Goal: Task Accomplishment & Management: Manage account settings

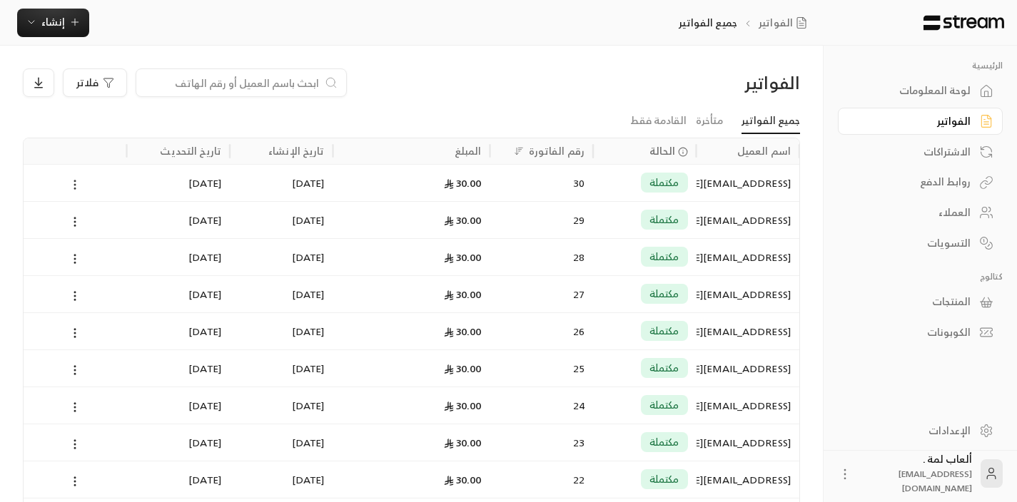
click at [75, 181] on circle at bounding box center [75, 181] width 1 height 1
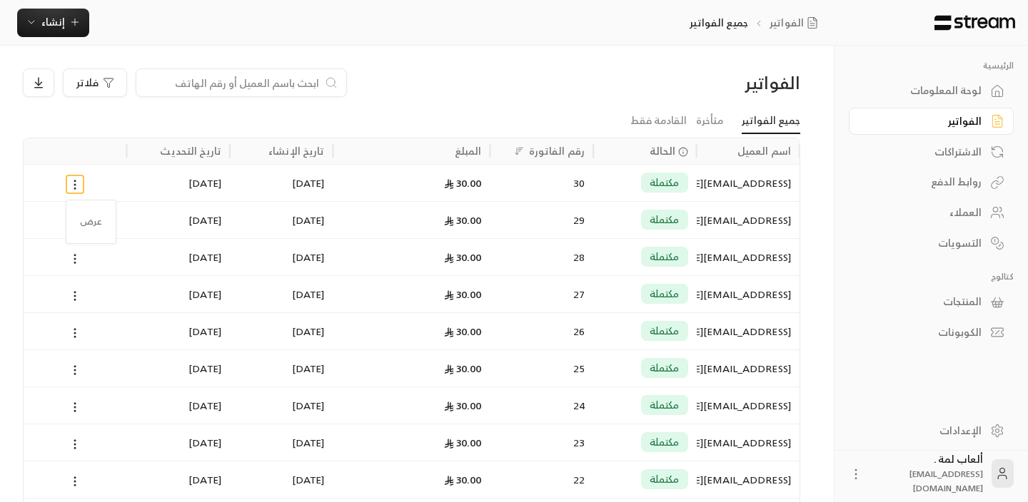
click at [611, 204] on div at bounding box center [514, 251] width 1028 height 502
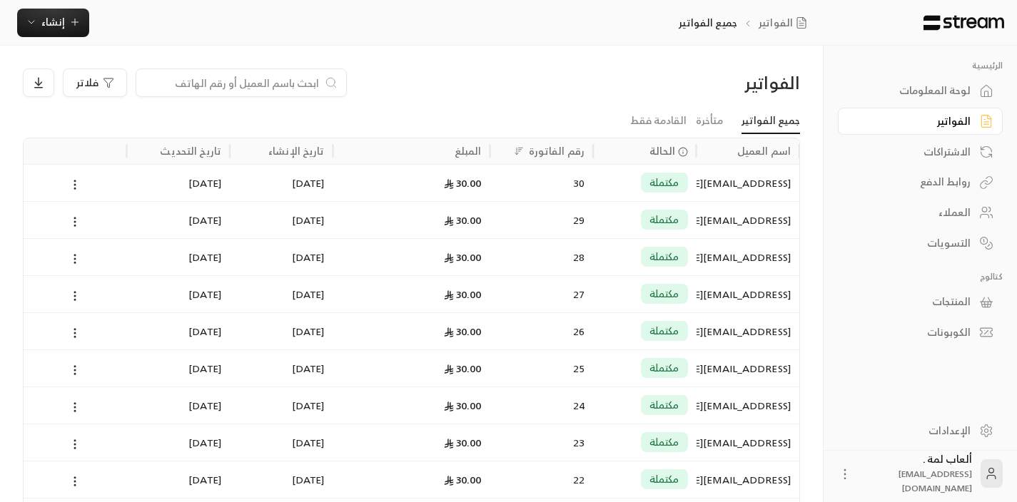
click at [611, 194] on div "مكتملة" at bounding box center [645, 183] width 86 height 36
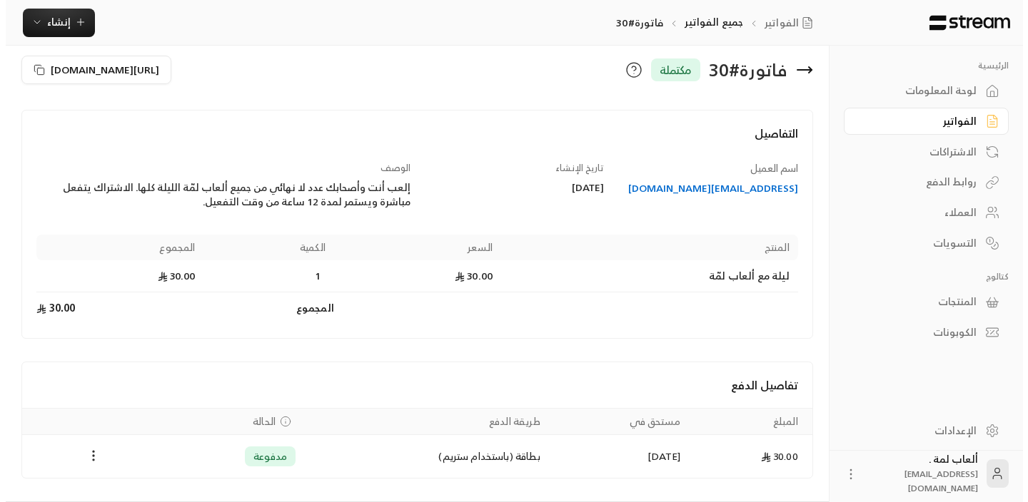
scroll to position [27, 0]
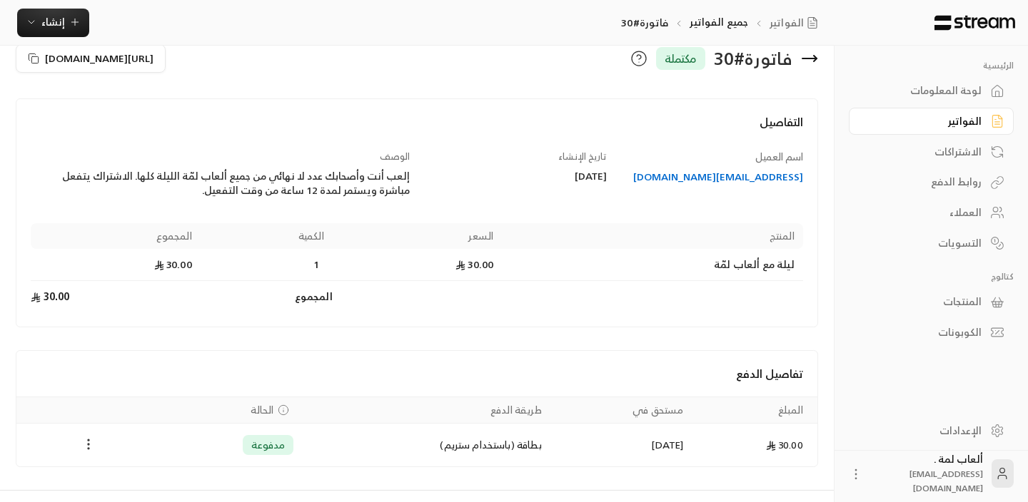
click at [87, 443] on icon "Payments" at bounding box center [88, 444] width 14 height 14
click at [137, 468] on li "استرداد" at bounding box center [123, 475] width 73 height 26
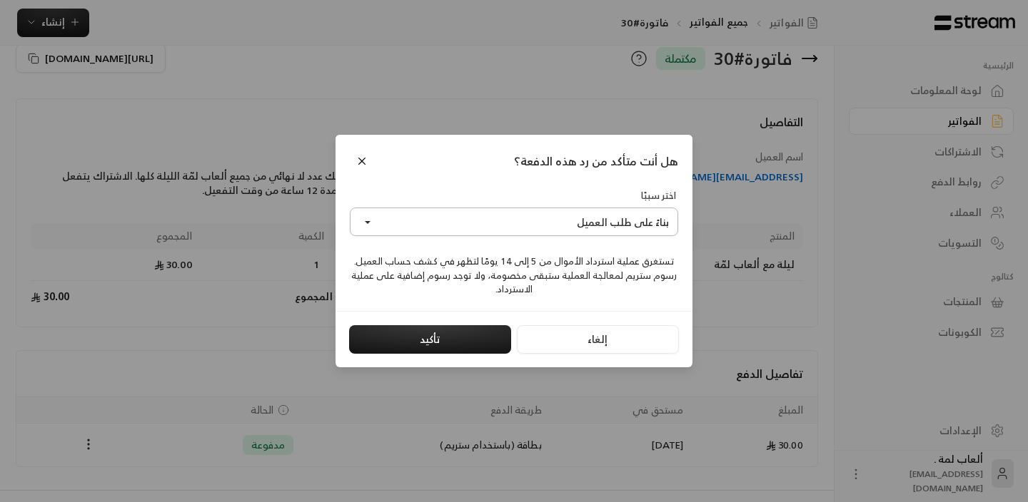
click at [409, 226] on button "بناءً على طلب العميل" at bounding box center [514, 222] width 328 height 29
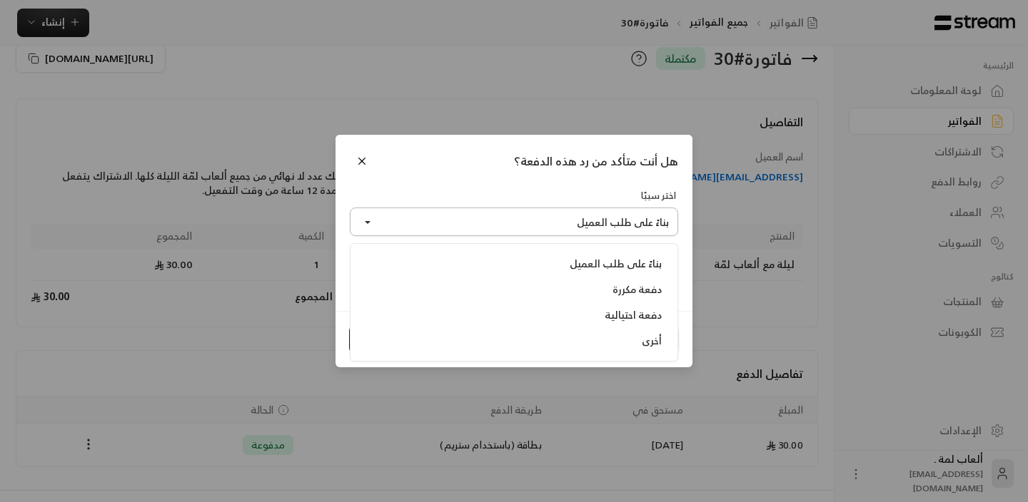
click at [409, 226] on button "بناءً على طلب العميل" at bounding box center [514, 222] width 328 height 29
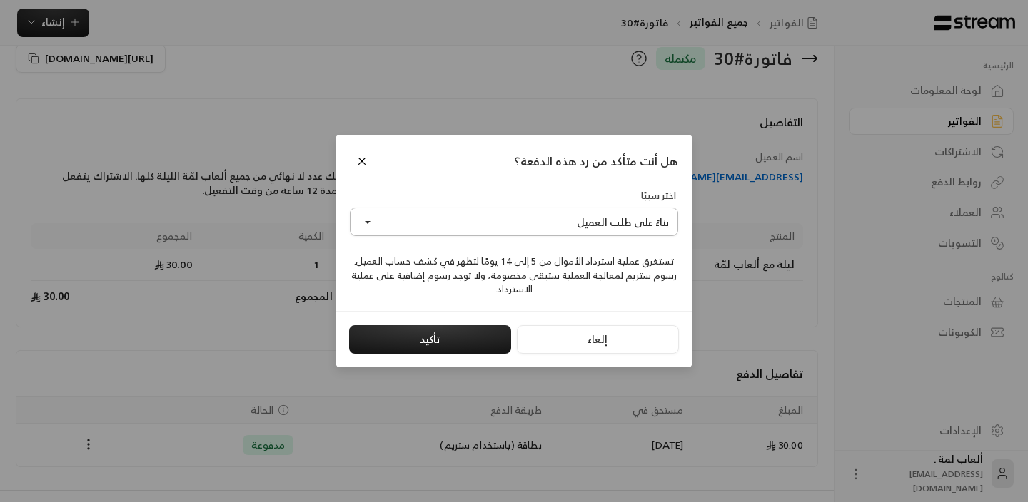
click at [409, 226] on button "بناءً على طلب العميل" at bounding box center [514, 222] width 328 height 29
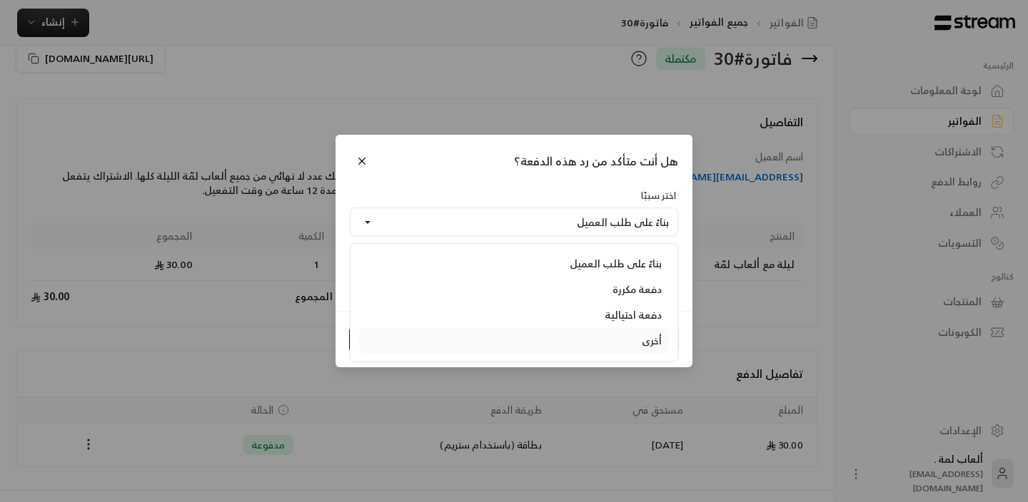
click at [471, 343] on div "أخرى" at bounding box center [513, 341] width 295 height 14
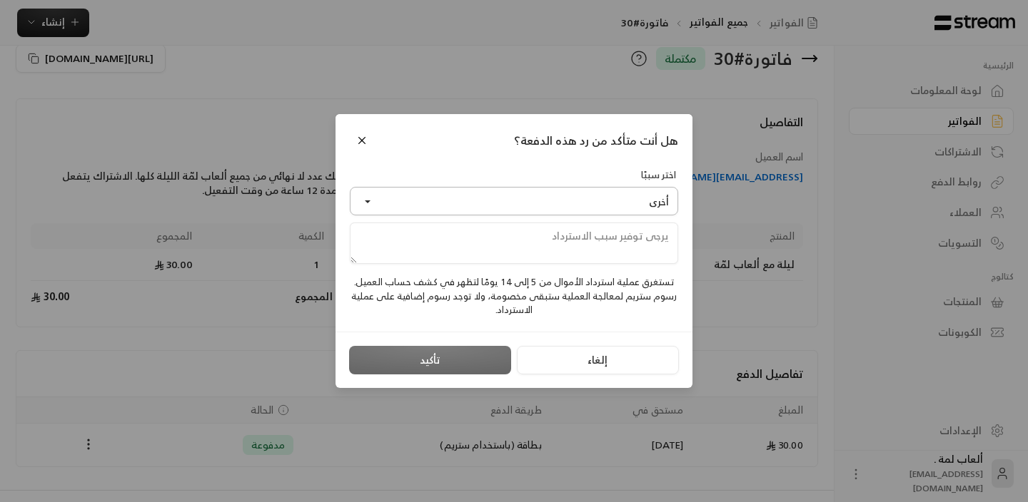
click at [430, 208] on button "أخرى" at bounding box center [514, 201] width 328 height 29
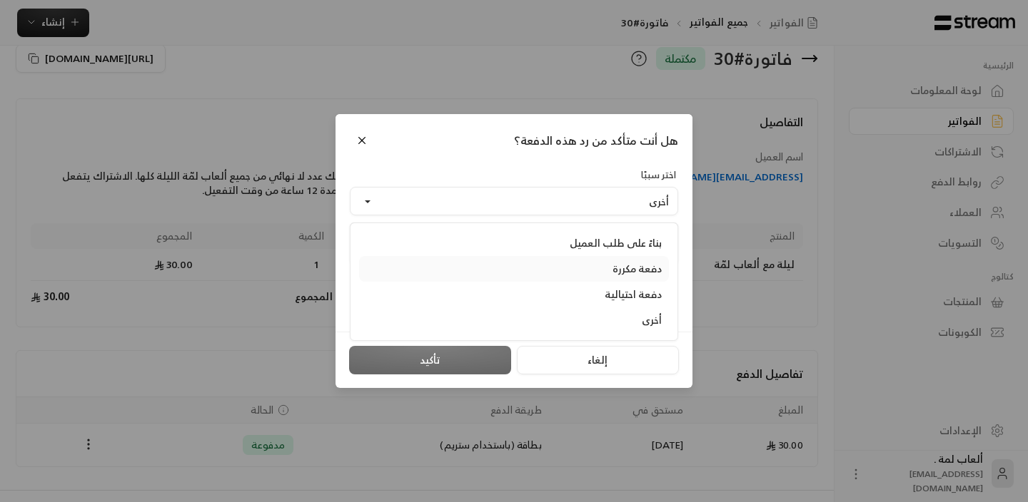
click at [450, 263] on div "دفعة مكررة" at bounding box center [513, 269] width 295 height 14
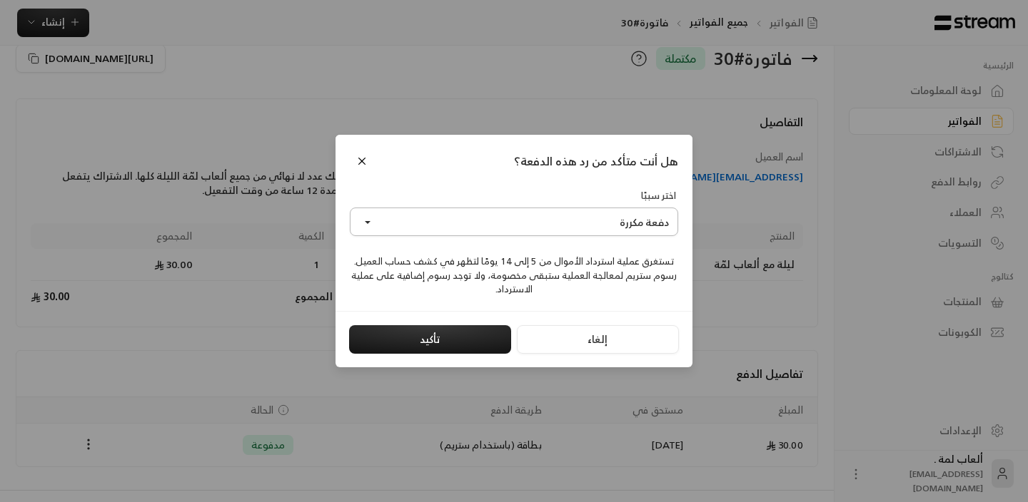
click at [403, 234] on button "دفعة مكررة" at bounding box center [514, 222] width 328 height 29
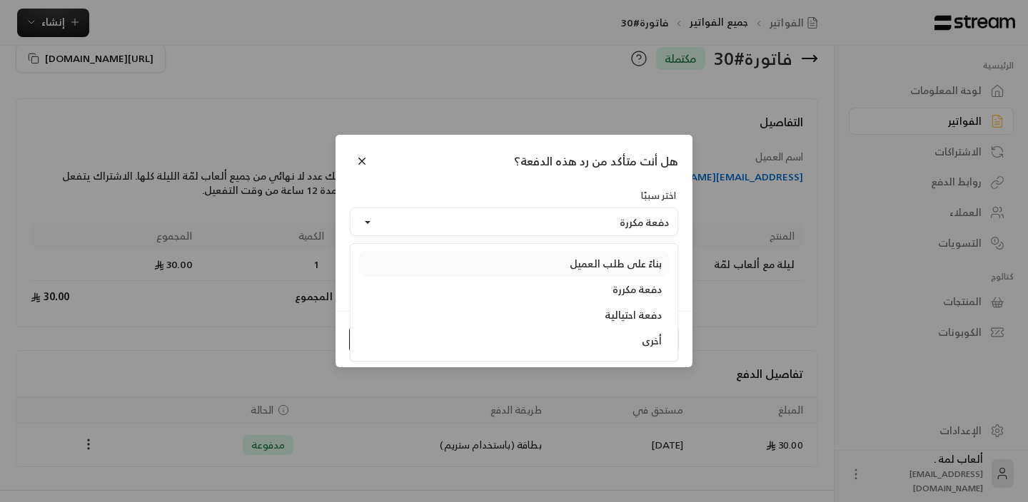
click at [419, 253] on link "بناءً على طلب العميل" at bounding box center [514, 264] width 310 height 26
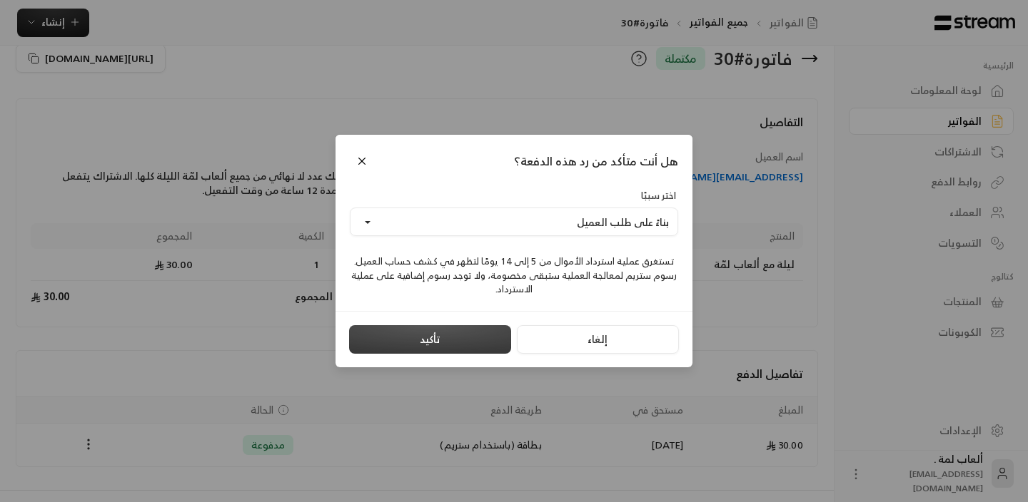
click at [435, 331] on button "تأكيد" at bounding box center [430, 339] width 162 height 29
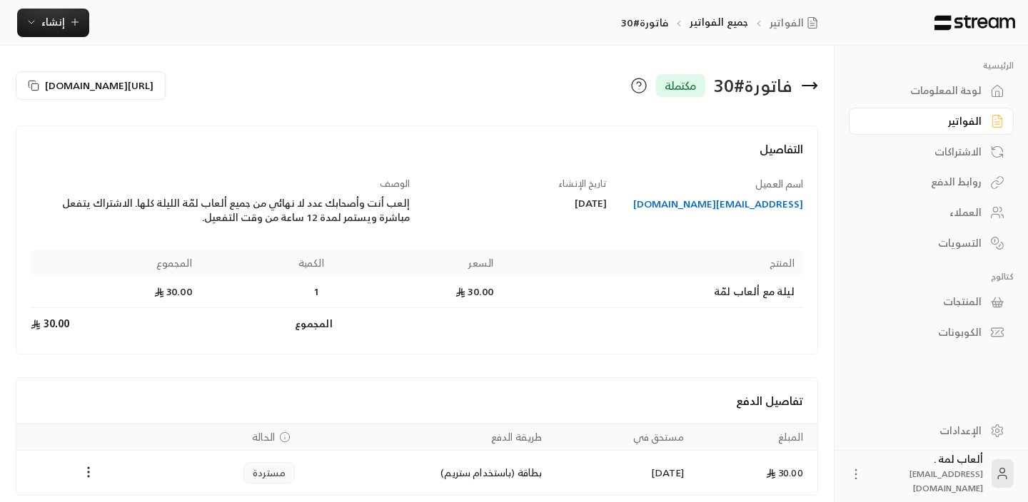
click at [944, 131] on link "الفواتير" at bounding box center [931, 122] width 165 height 28
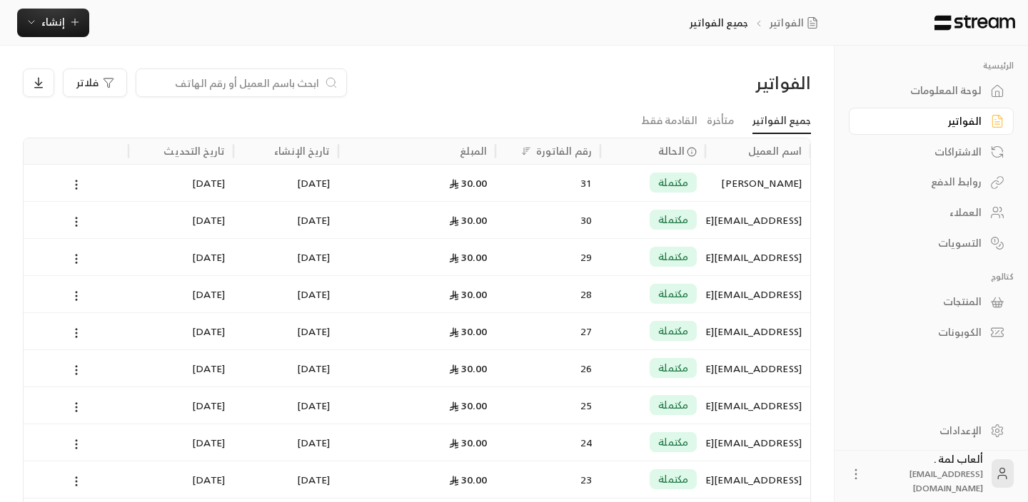
click at [619, 169] on div "مكتملة" at bounding box center [653, 183] width 88 height 36
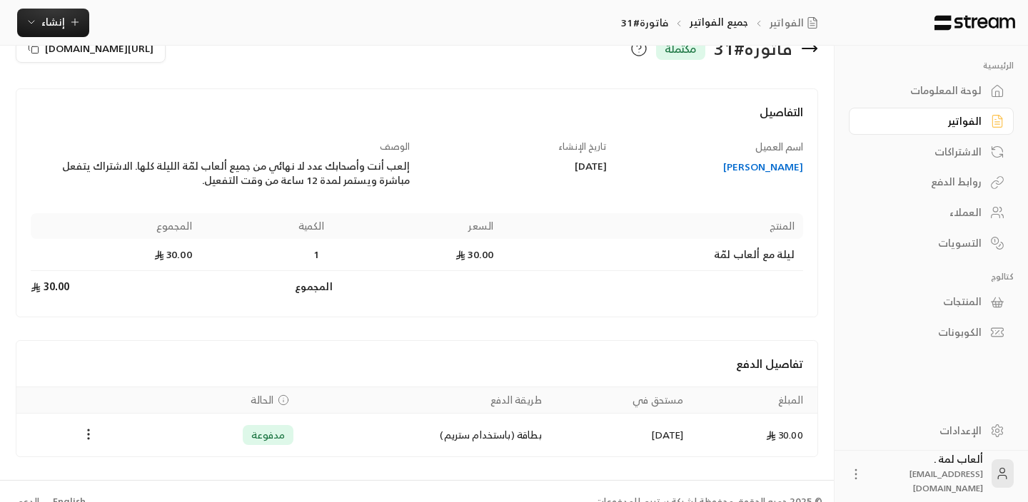
scroll to position [59, 0]
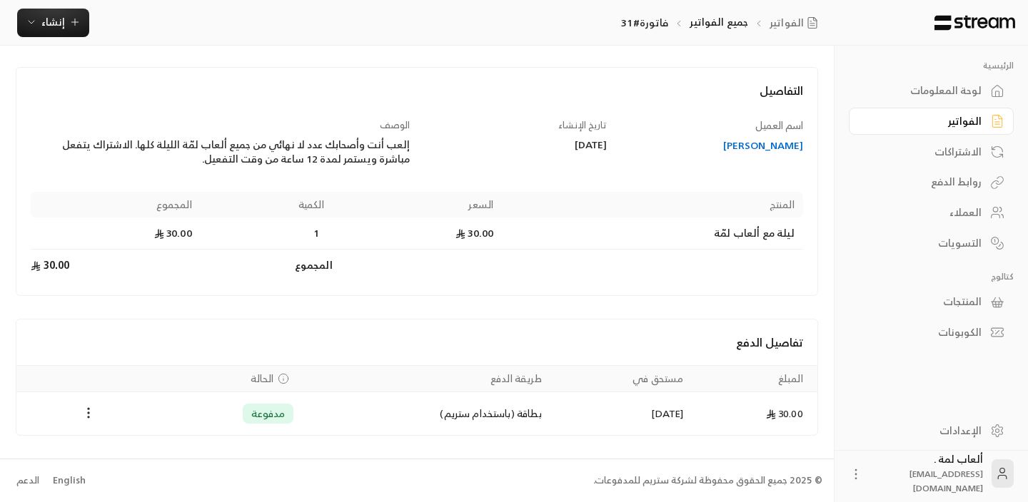
click at [777, 148] on div "عبدالرحمن" at bounding box center [711, 145] width 183 height 14
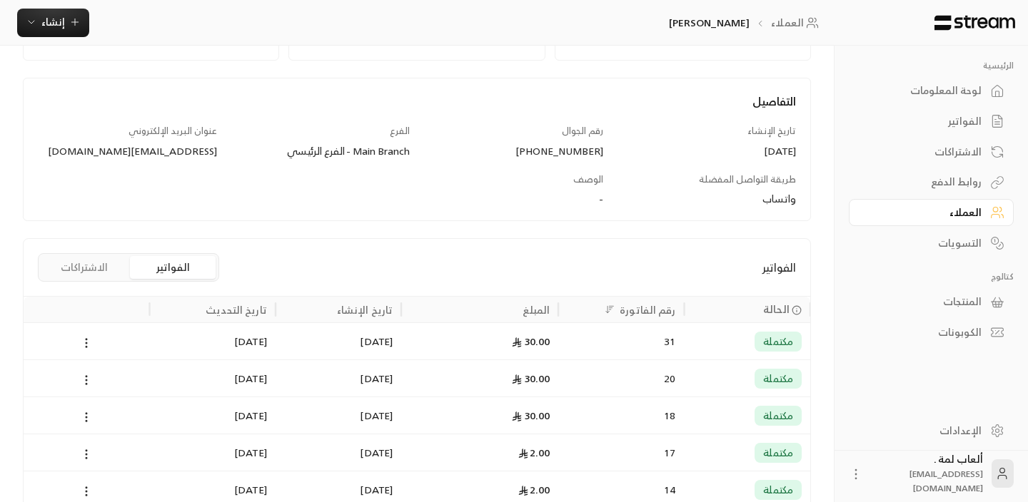
scroll to position [151, 0]
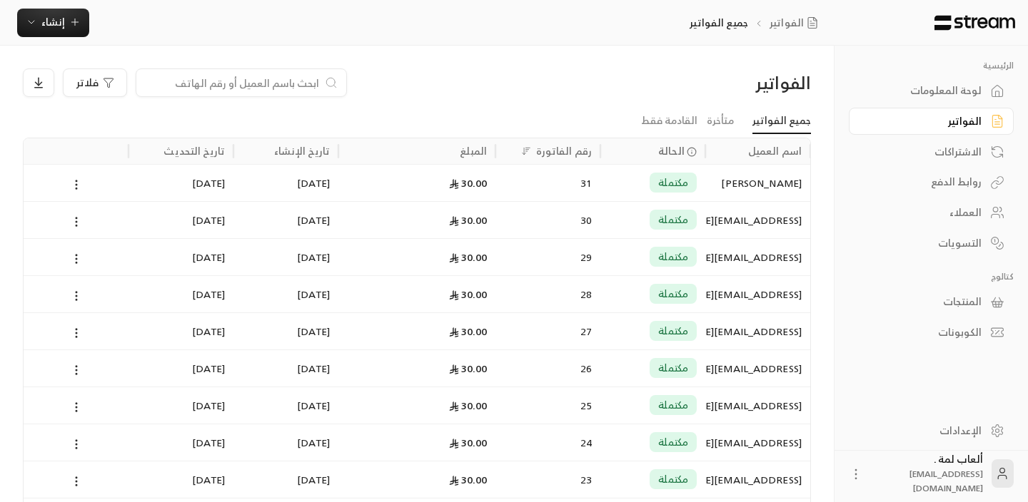
click at [288, 198] on div "6/09/2025" at bounding box center [286, 183] width 88 height 36
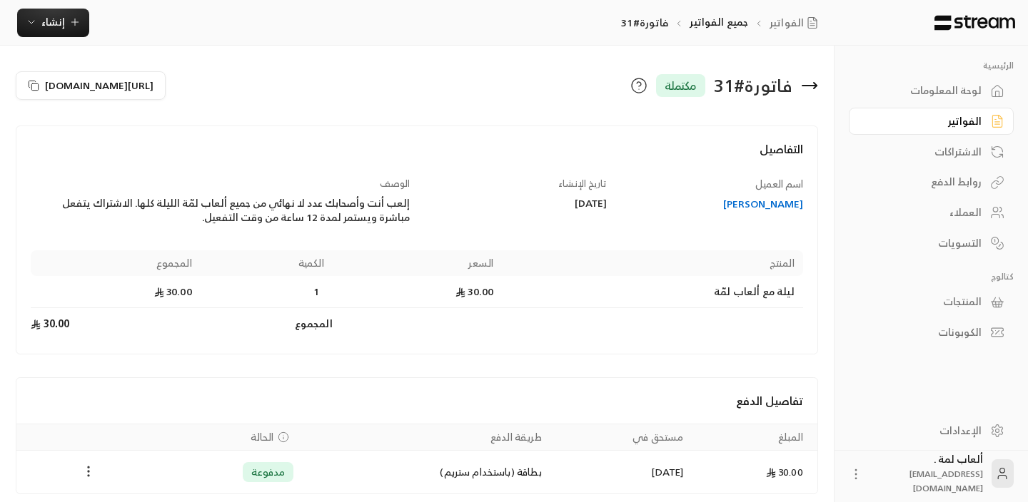
click at [88, 465] on icon "Payments" at bounding box center [88, 472] width 14 height 14
click at [120, 471] on li "استرداد" at bounding box center [123, 475] width 73 height 26
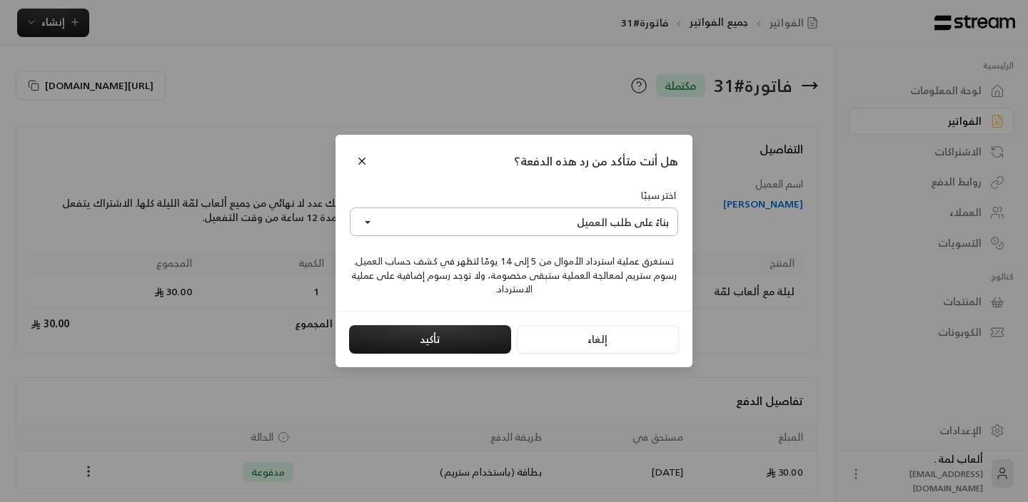
click at [446, 214] on button "بناءً على طلب العميل" at bounding box center [514, 222] width 328 height 29
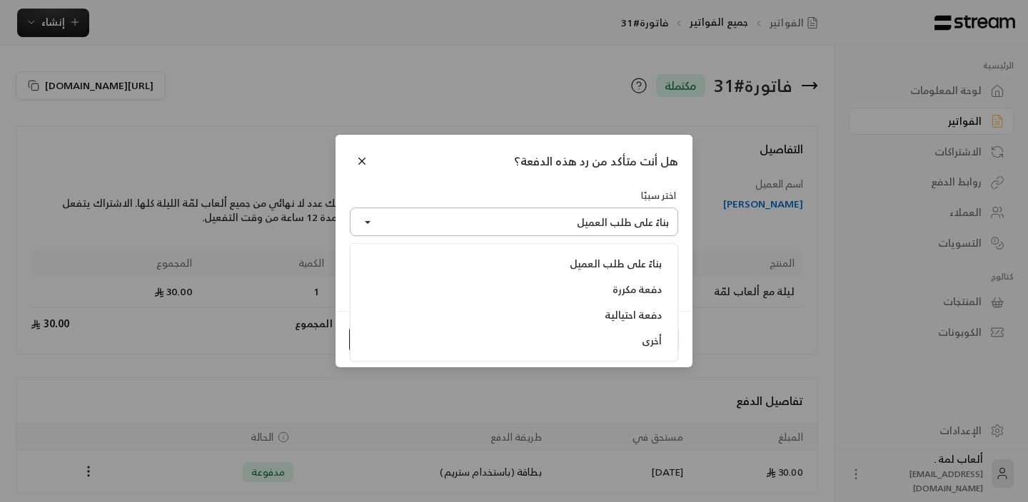
click at [447, 219] on button "بناءً على طلب العميل" at bounding box center [514, 222] width 328 height 29
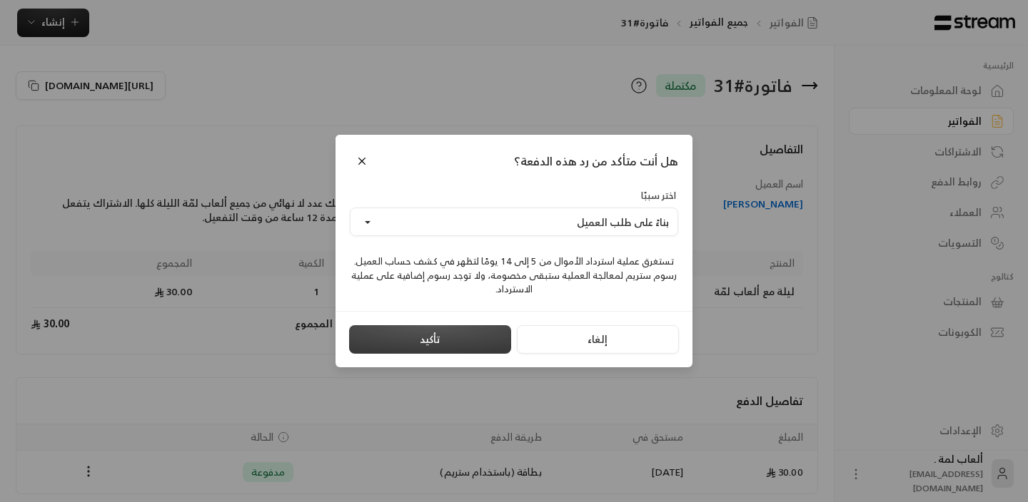
click at [470, 335] on button "تأكيد" at bounding box center [430, 339] width 162 height 29
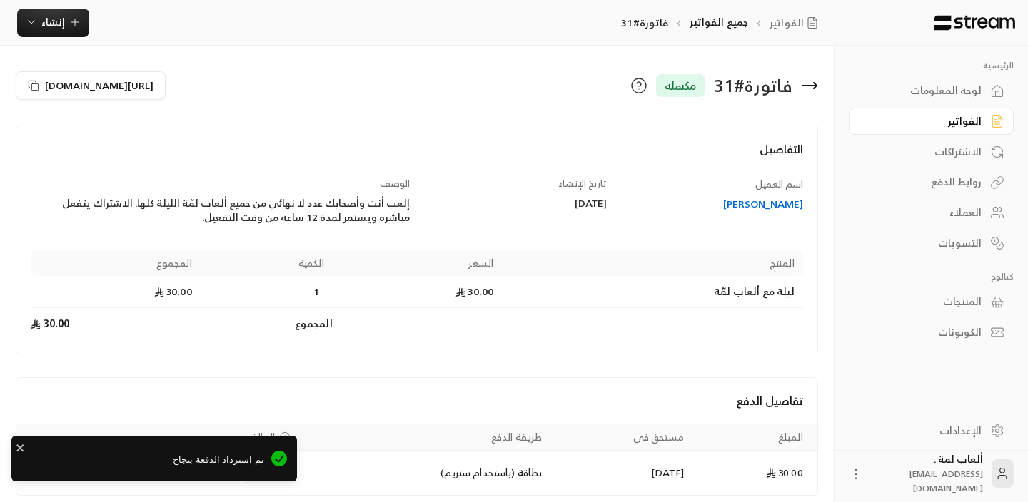
click at [973, 121] on div "الفواتير" at bounding box center [923, 121] width 115 height 14
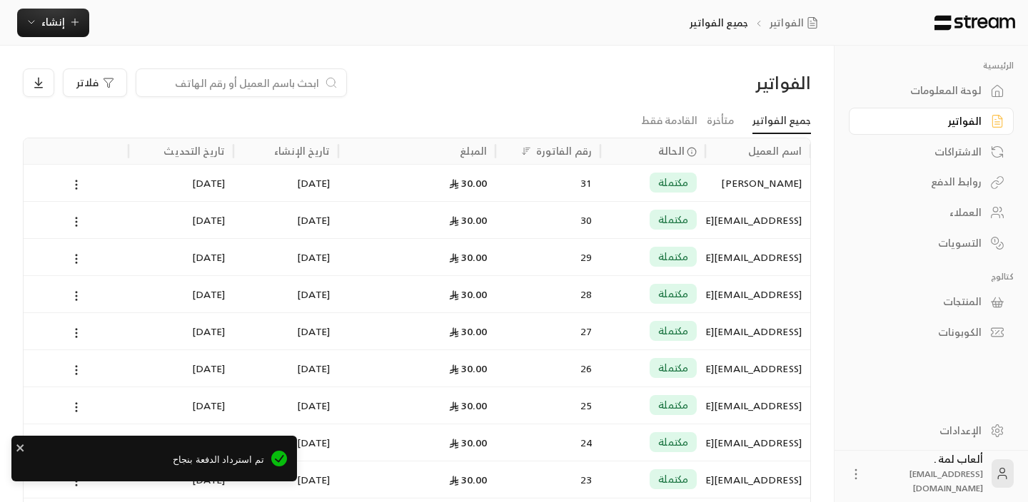
click at [624, 253] on div "مكتملة" at bounding box center [653, 257] width 88 height 36
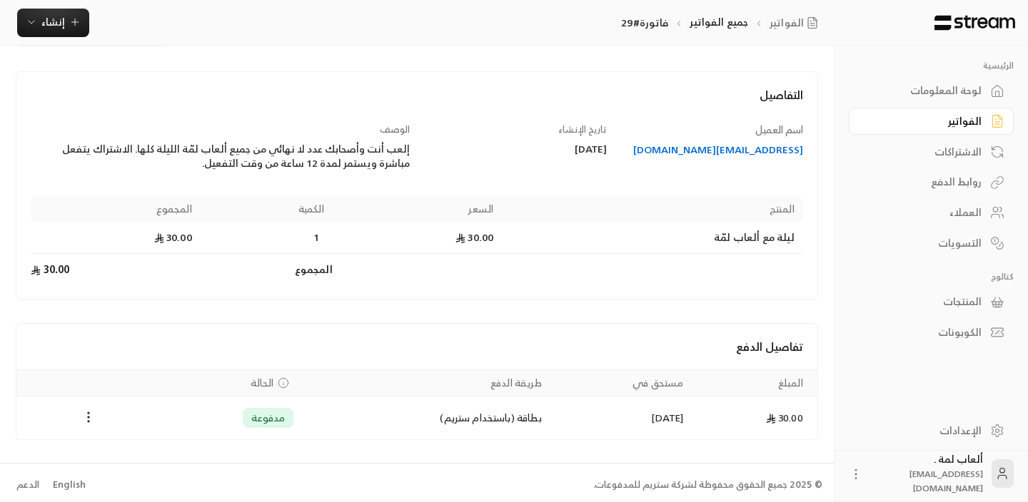
scroll to position [59, 0]
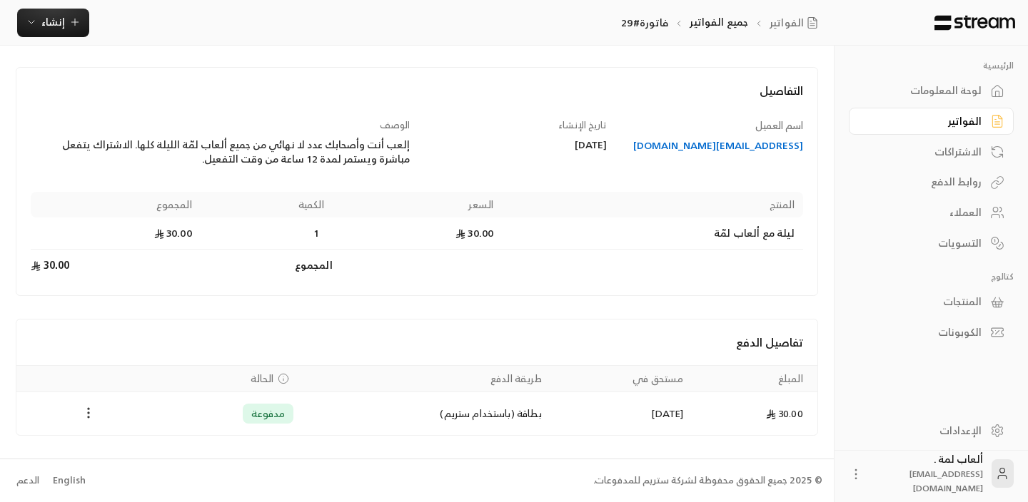
click at [90, 413] on icon "Payments" at bounding box center [88, 413] width 14 height 14
click at [137, 477] on li "استرداد" at bounding box center [123, 475] width 73 height 26
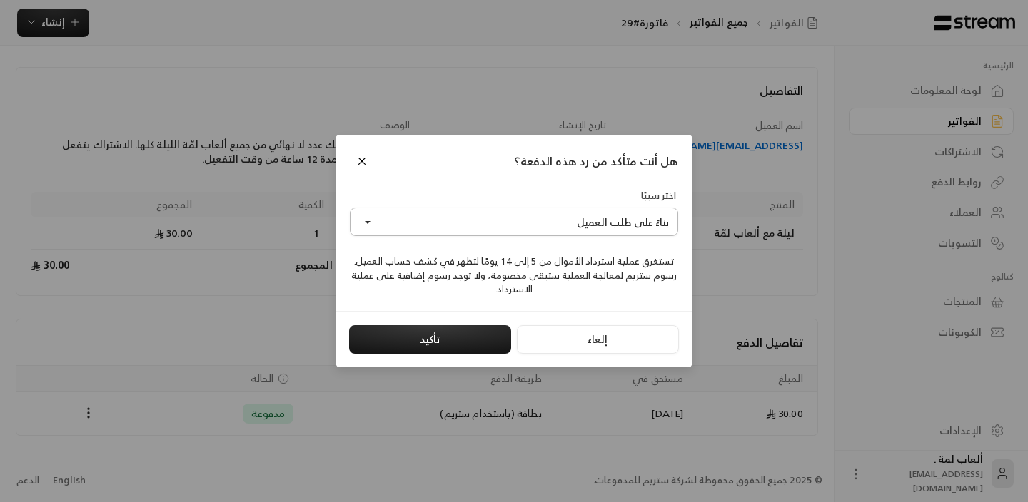
click at [482, 233] on button "بناءً على طلب العميل" at bounding box center [514, 222] width 328 height 29
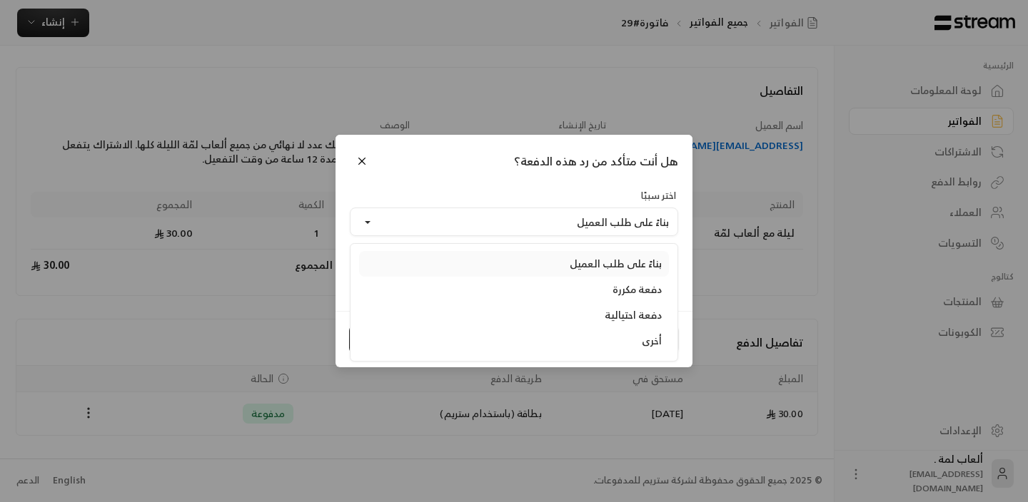
click at [496, 255] on link "بناءً على طلب العميل" at bounding box center [514, 264] width 310 height 26
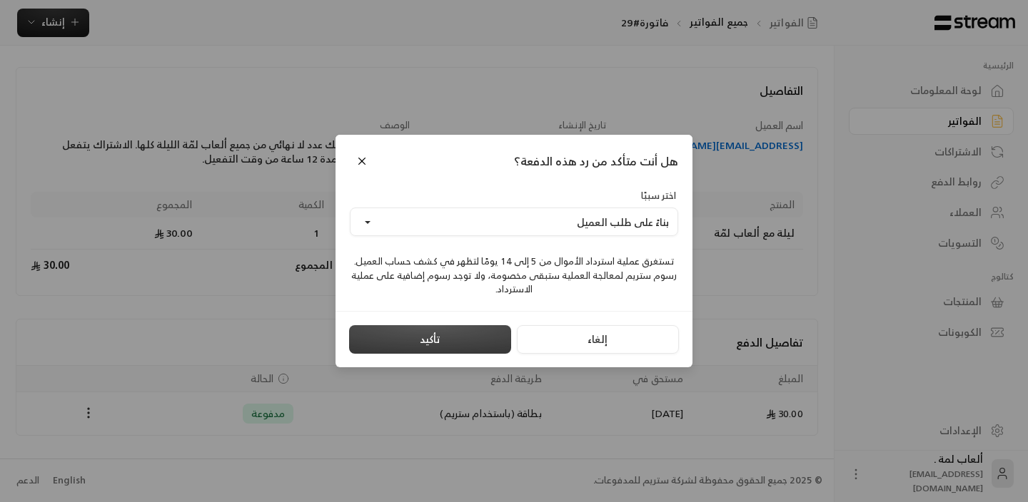
click at [463, 344] on button "تأكيد" at bounding box center [430, 339] width 162 height 29
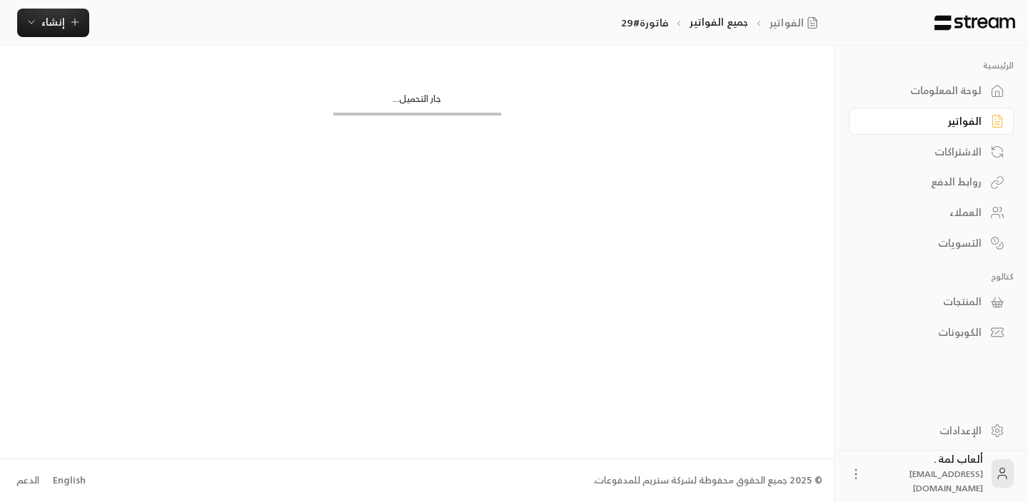
scroll to position [0, 0]
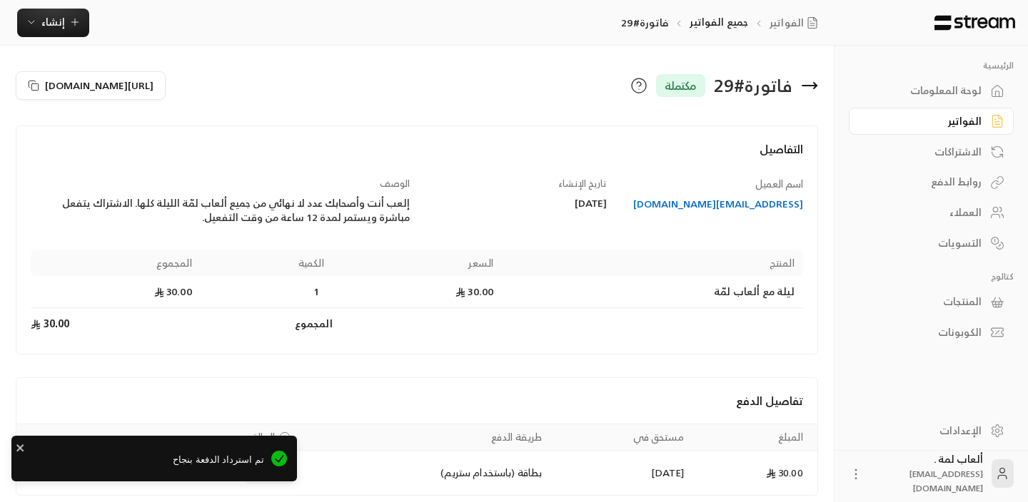
click at [957, 120] on div "الفواتير" at bounding box center [923, 121] width 115 height 14
